Goal: Navigation & Orientation: Find specific page/section

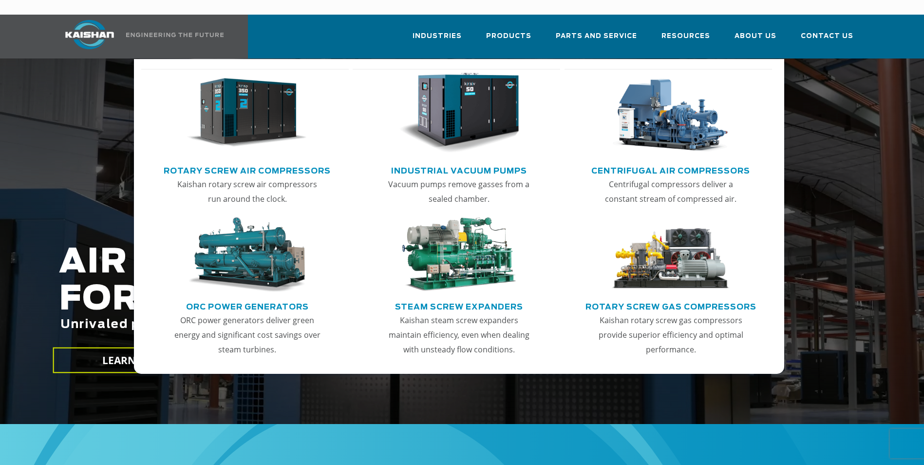
click at [270, 162] on link "Rotary Screw Air Compressors" at bounding box center [247, 169] width 167 height 15
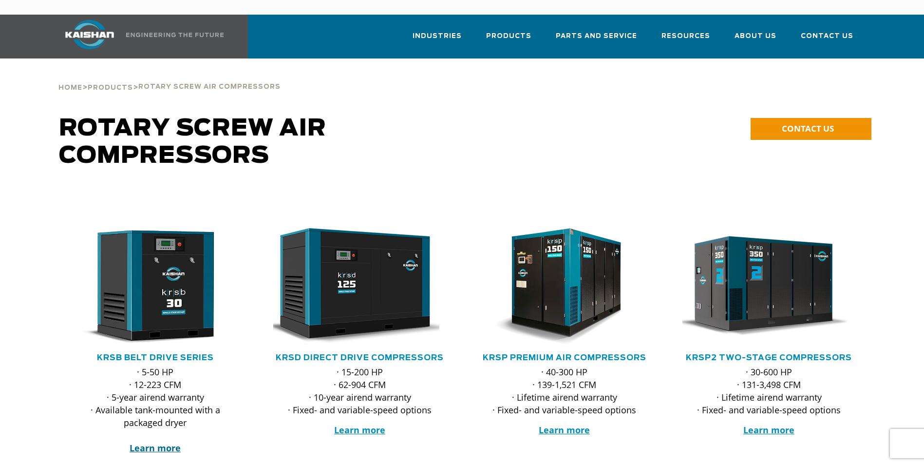
click at [163, 442] on strong "Learn more" at bounding box center [155, 448] width 51 height 12
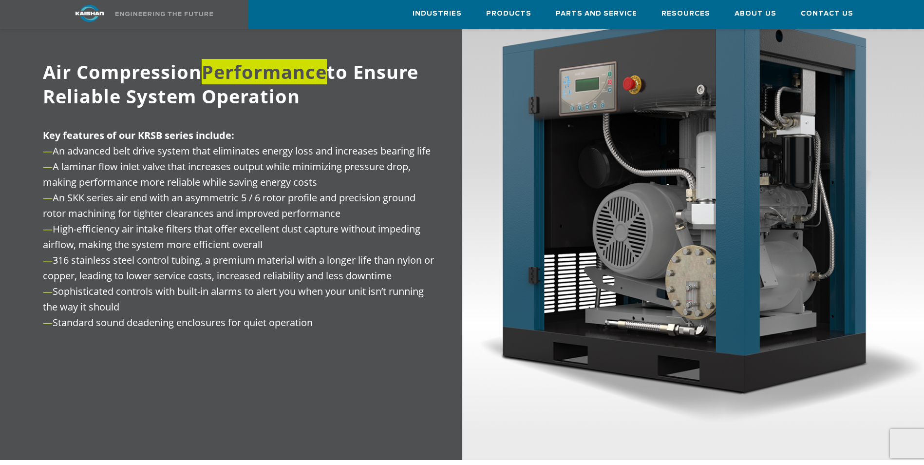
scroll to position [1120, 0]
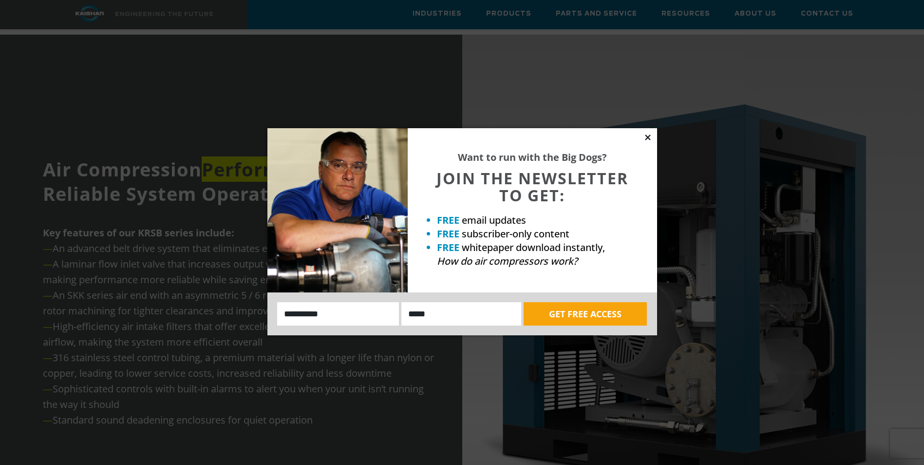
click at [648, 136] on icon at bounding box center [647, 136] width 5 height 5
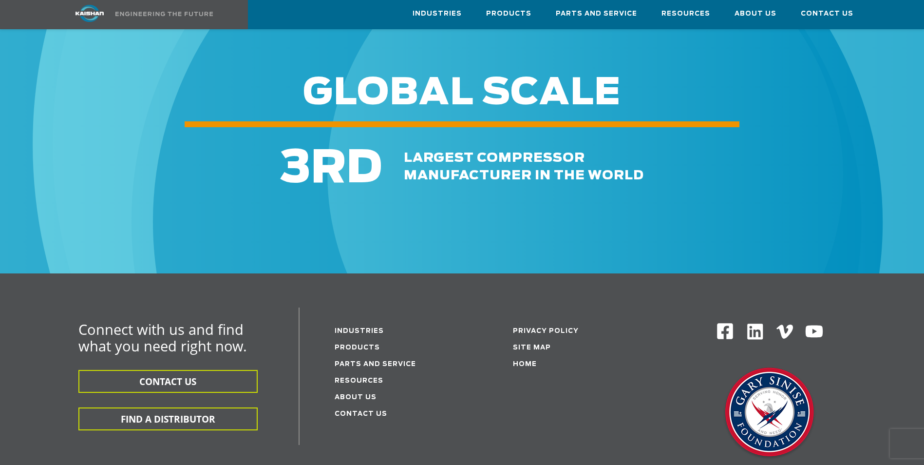
scroll to position [2922, 0]
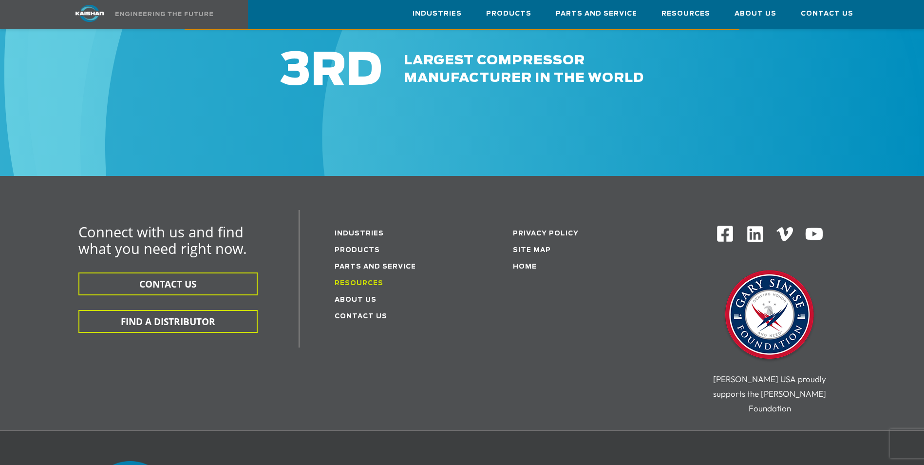
click at [374, 280] on link "Resources" at bounding box center [359, 283] width 49 height 6
